Goal: Task Accomplishment & Management: Manage account settings

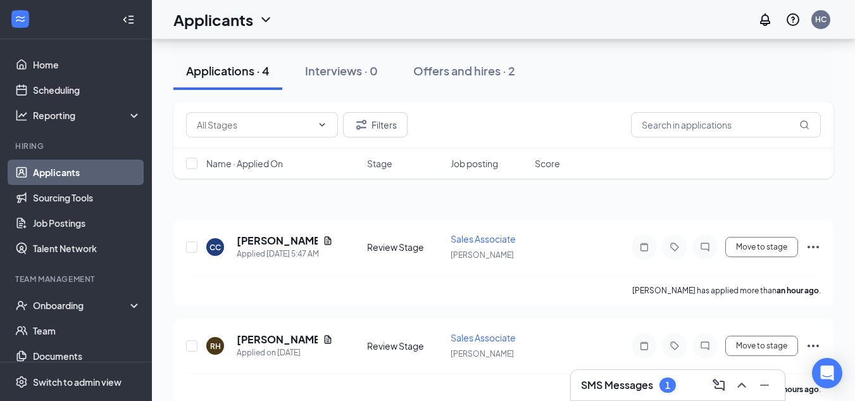
scroll to position [49, 0]
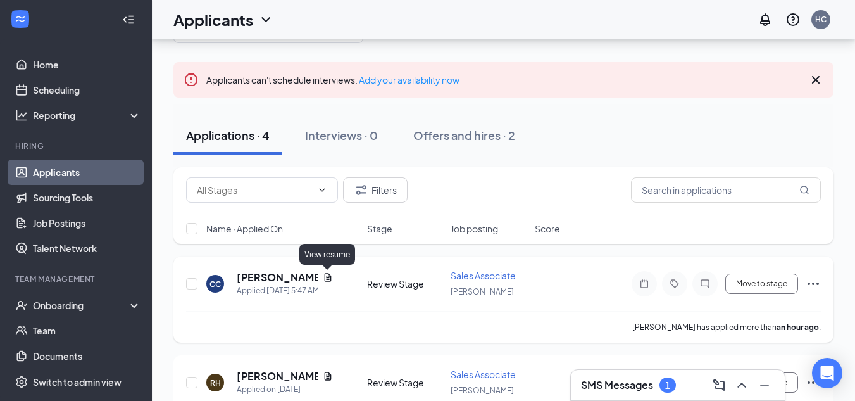
click at [326, 280] on icon "Document" at bounding box center [328, 277] width 10 height 10
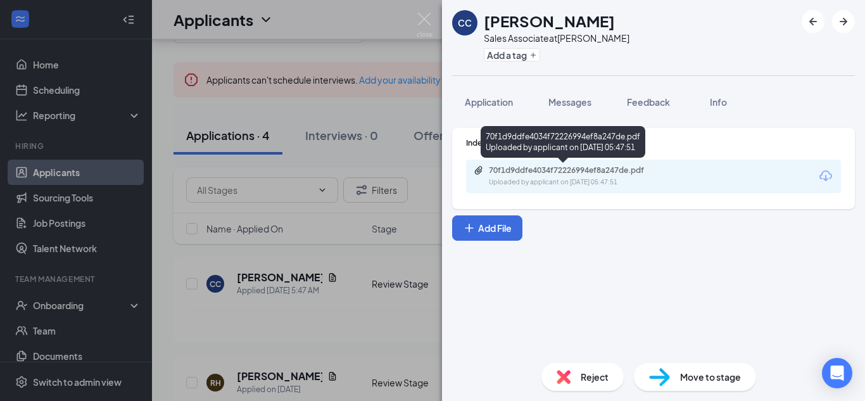
click at [583, 175] on div "70f1d9ddfe4034f72226994ef8a247de.pdf Uploaded by applicant on [DATE] 05:47:51" at bounding box center [575, 176] width 205 height 22
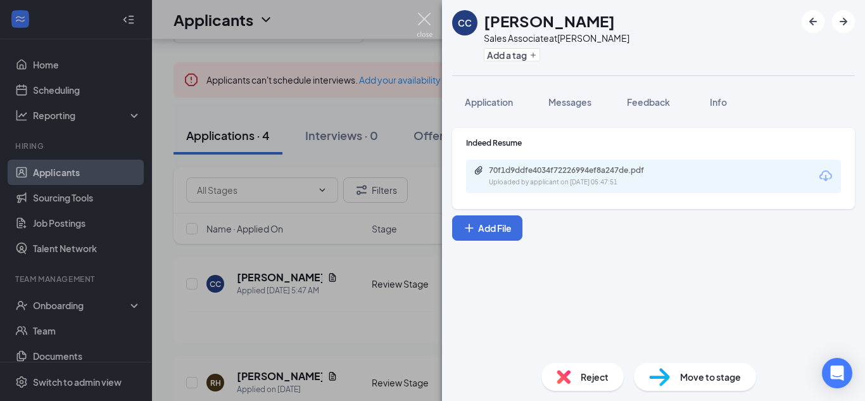
click at [424, 22] on img at bounding box center [424, 25] width 16 height 25
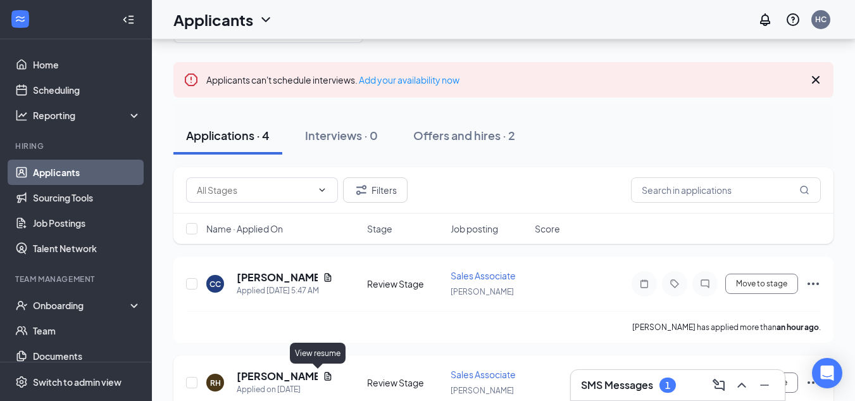
click at [323, 377] on icon "Document" at bounding box center [328, 376] width 10 height 10
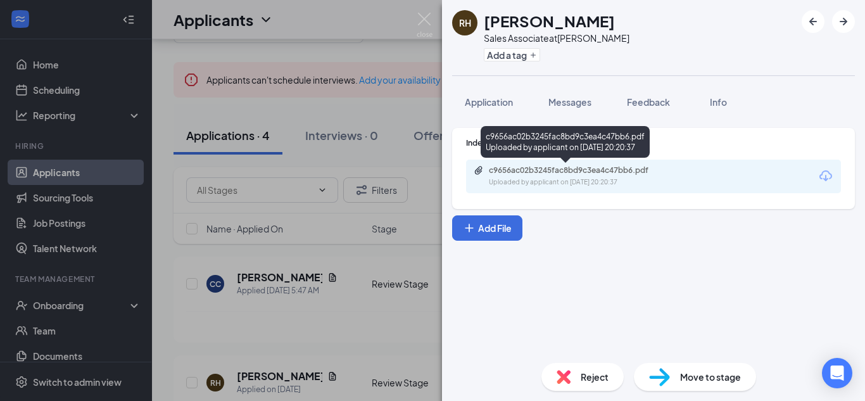
click at [531, 172] on div "c9656ac02b3245fac8bd9c3ea4c47bb6.pdf" at bounding box center [577, 170] width 177 height 10
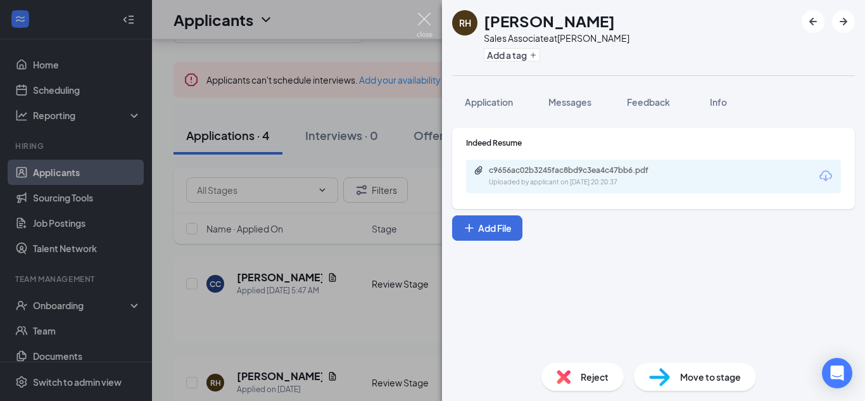
click at [420, 23] on img at bounding box center [424, 25] width 16 height 25
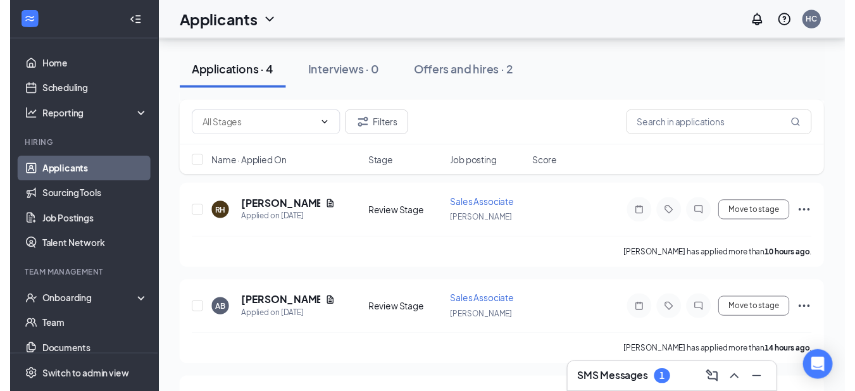
scroll to position [239, 0]
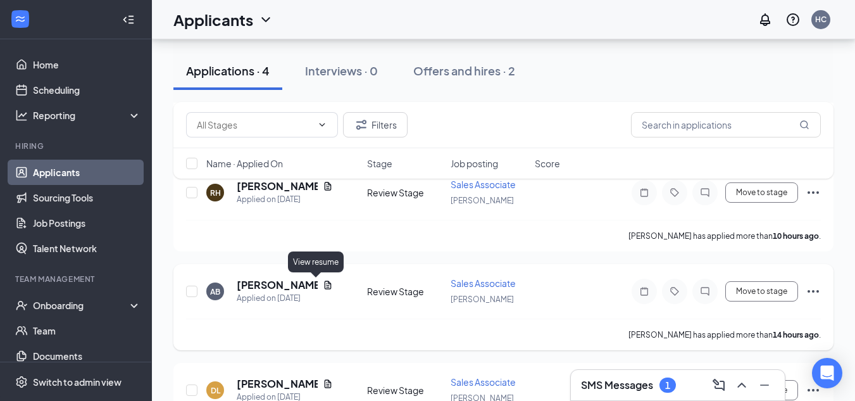
click at [323, 286] on icon "Document" at bounding box center [328, 285] width 10 height 10
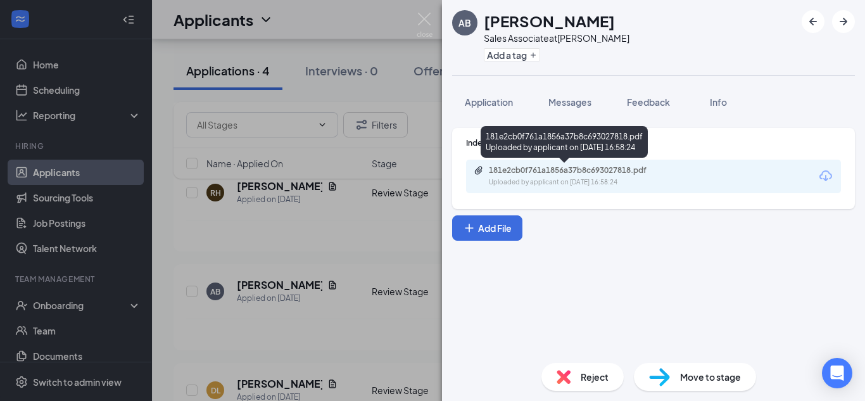
click at [548, 173] on div "181e2cb0f761a1856a37b8c693027818.pdf" at bounding box center [577, 170] width 177 height 10
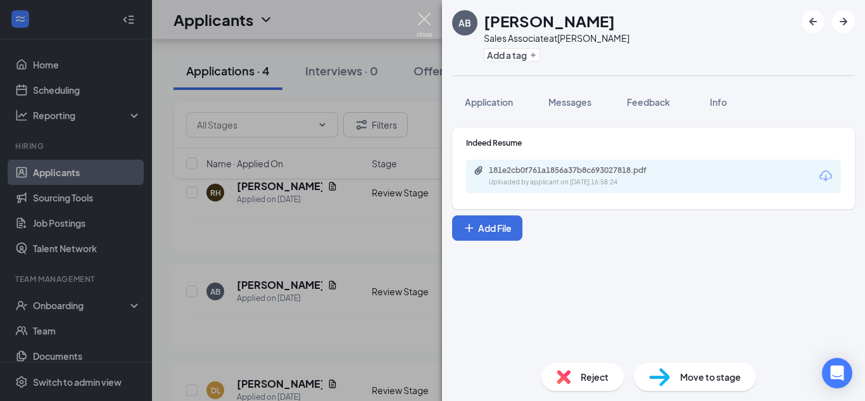
click at [428, 26] on img at bounding box center [424, 25] width 16 height 25
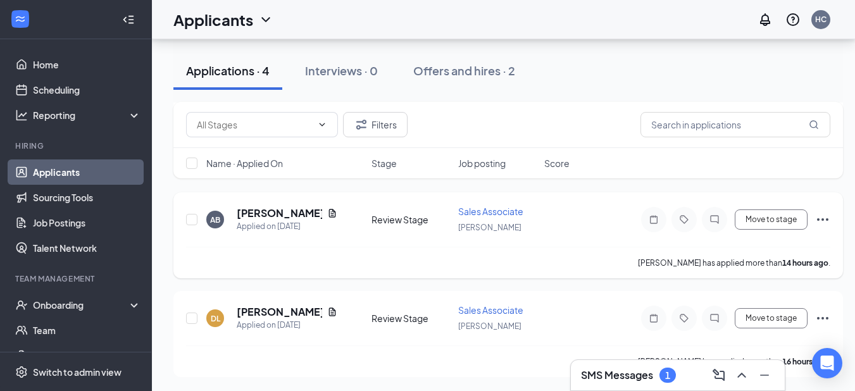
scroll to position [312, 0]
click at [327, 314] on icon "Document" at bounding box center [332, 311] width 10 height 10
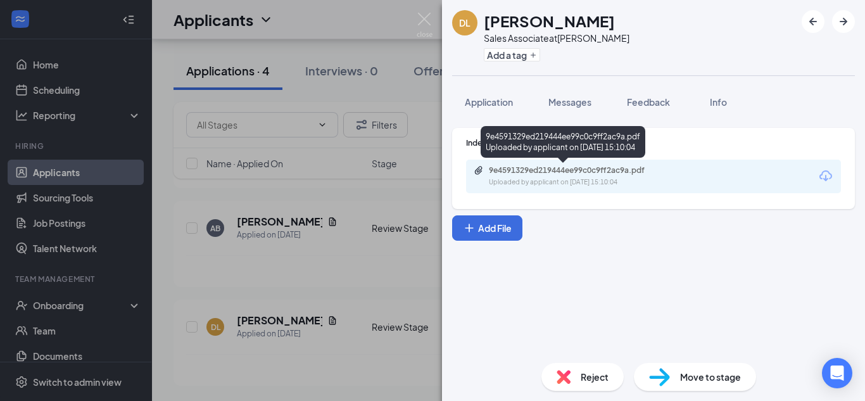
click at [546, 175] on div "9e4591329ed219444ee99c0c9ff2ac9a.pdf" at bounding box center [577, 170] width 177 height 10
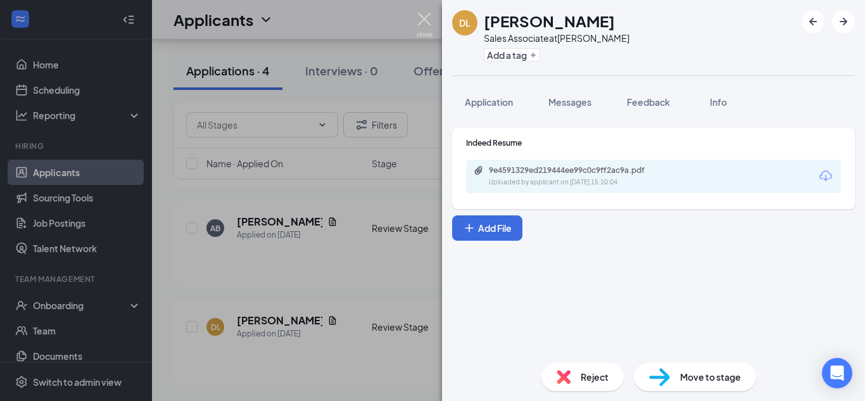
click at [430, 20] on img at bounding box center [424, 25] width 16 height 25
